Goal: Navigation & Orientation: Find specific page/section

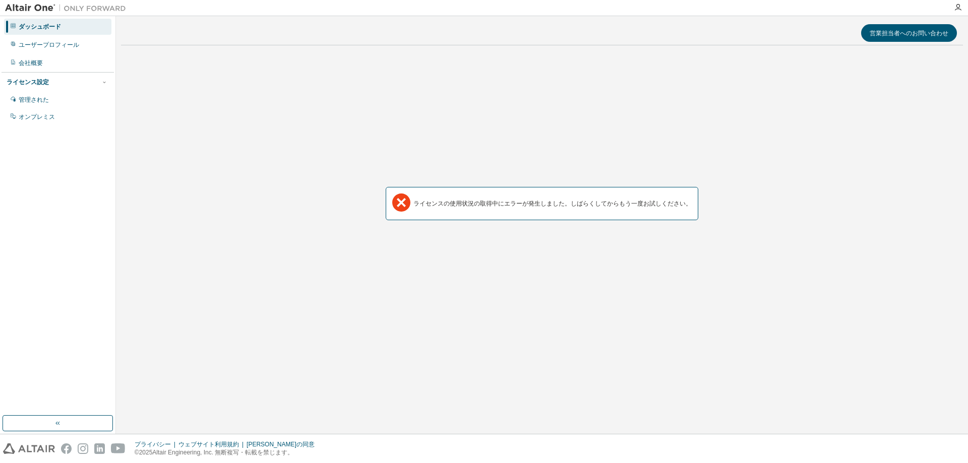
click at [61, 28] on div "ダッシュボード" at bounding box center [57, 27] width 107 height 16
